Goal: Task Accomplishment & Management: Use online tool/utility

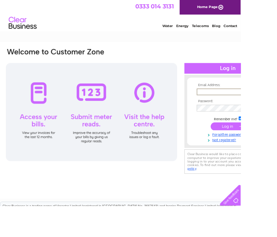
type input "[EMAIL_ADDRESS][DOMAIN_NAME]"
click at [262, 146] on input "submit" at bounding box center [262, 145] width 40 height 9
click at [261, 146] on input "submit" at bounding box center [262, 144] width 40 height 9
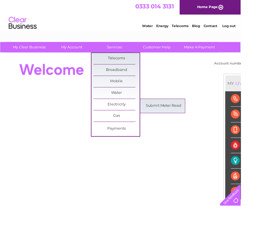
click at [196, 118] on link "Submit Meter Read" at bounding box center [188, 121] width 53 height 13
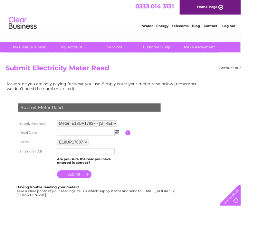
click at [131, 153] on input "text" at bounding box center [99, 152] width 66 height 7
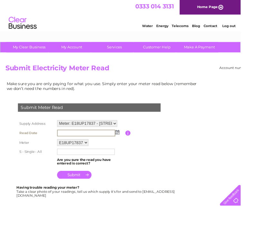
click at [133, 154] on img at bounding box center [135, 151] width 5 height 5
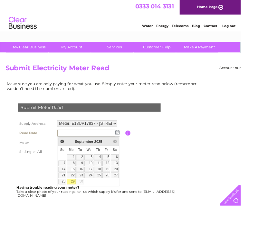
click at [83, 207] on link "29" at bounding box center [82, 208] width 10 height 6
type input "2025/09/29"
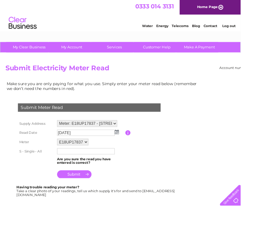
click at [115, 177] on input "text" at bounding box center [99, 173] width 66 height 7
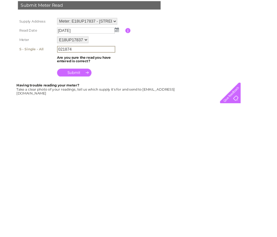
type input "021874"
click at [93, 196] on input "submit" at bounding box center [86, 200] width 40 height 9
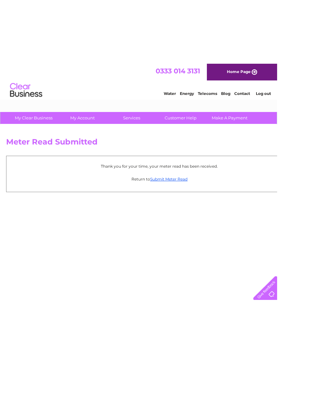
scroll to position [0, 17]
